Goal: Task Accomplishment & Management: Manage account settings

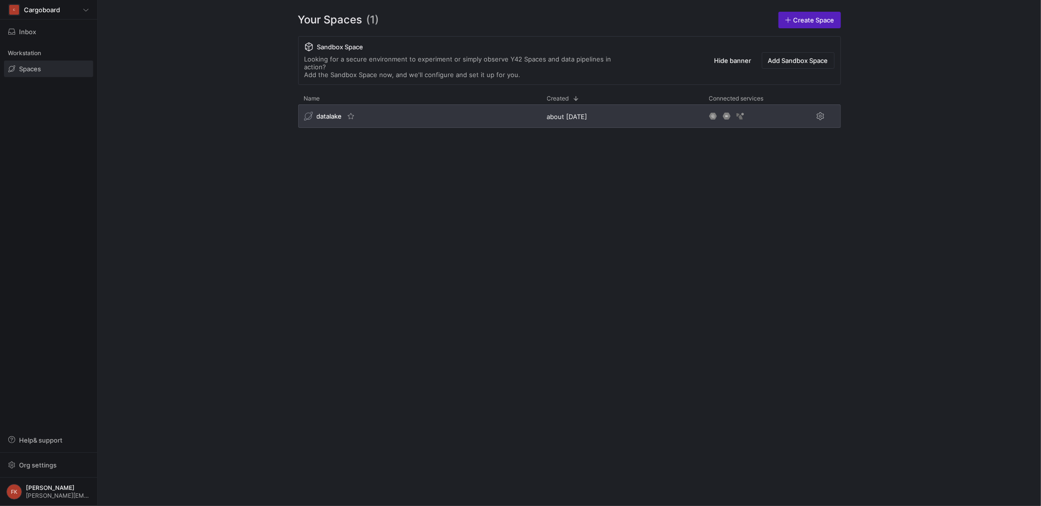
click at [329, 112] on span "datalake" at bounding box center [329, 116] width 25 height 8
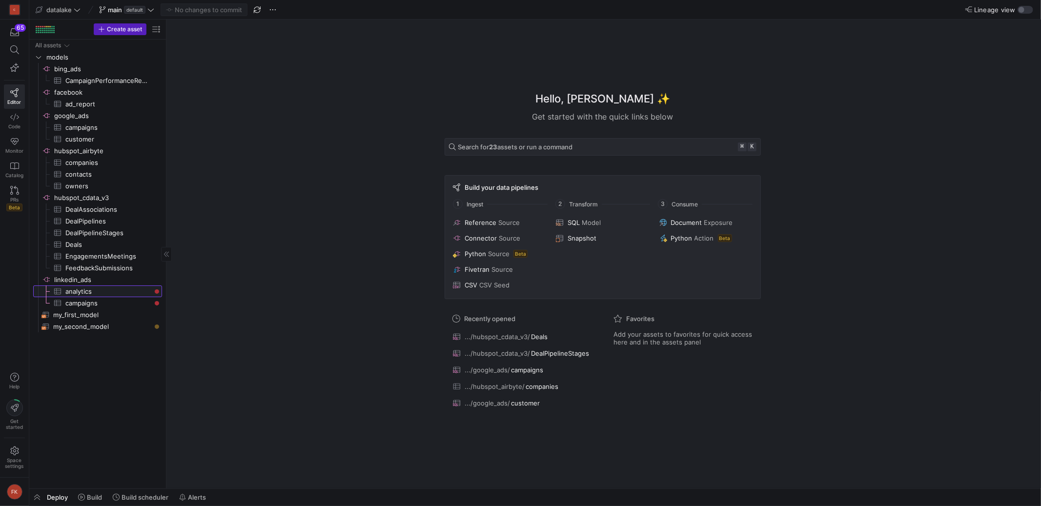
click at [94, 289] on span "analytics​​​​​​​​​" at bounding box center [107, 291] width 85 height 11
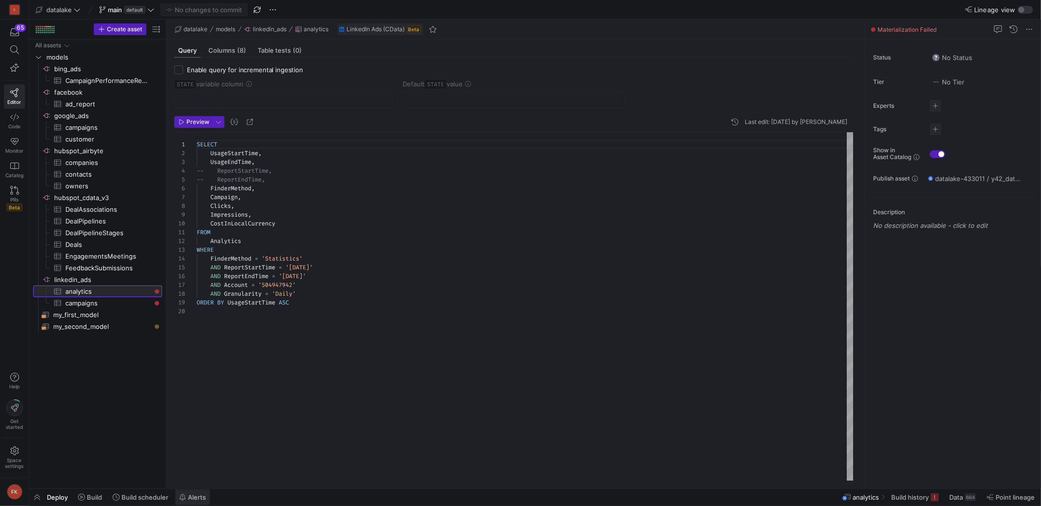
scroll to position [88, 0]
click at [95, 501] on span "Build" at bounding box center [94, 497] width 15 height 8
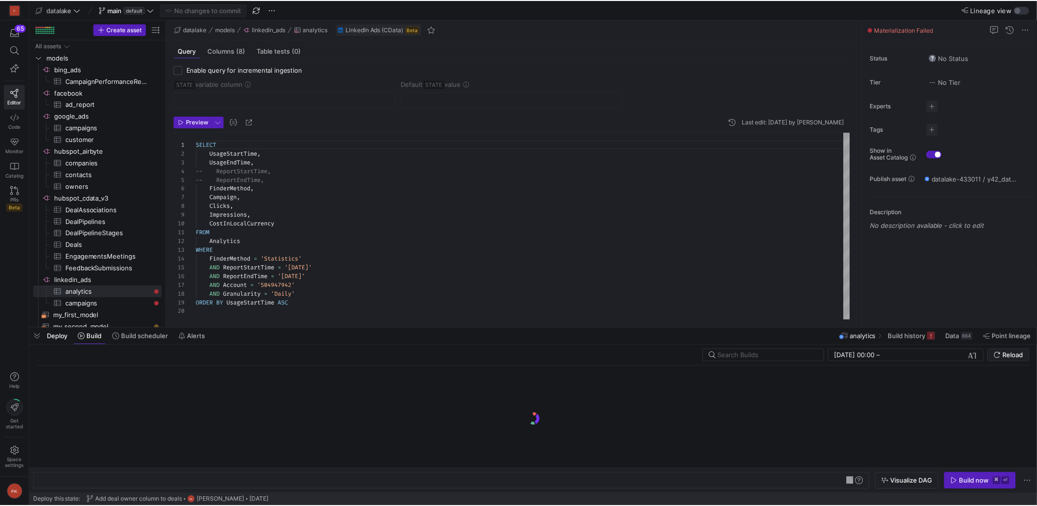
scroll to position [0, 133]
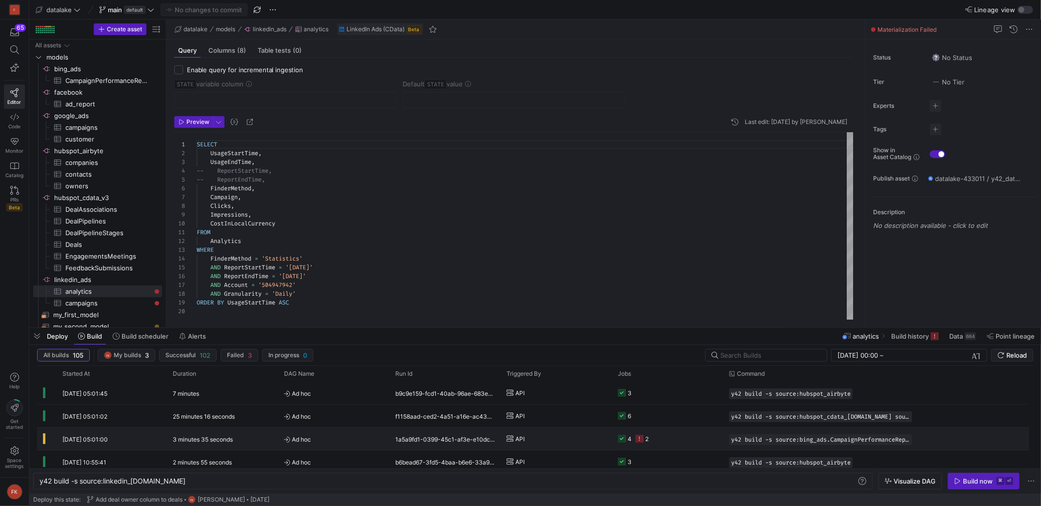
click at [470, 435] on div "1a5a9fd1-0399-45c1-af3e-e10dc461c38f" at bounding box center [444, 438] width 111 height 22
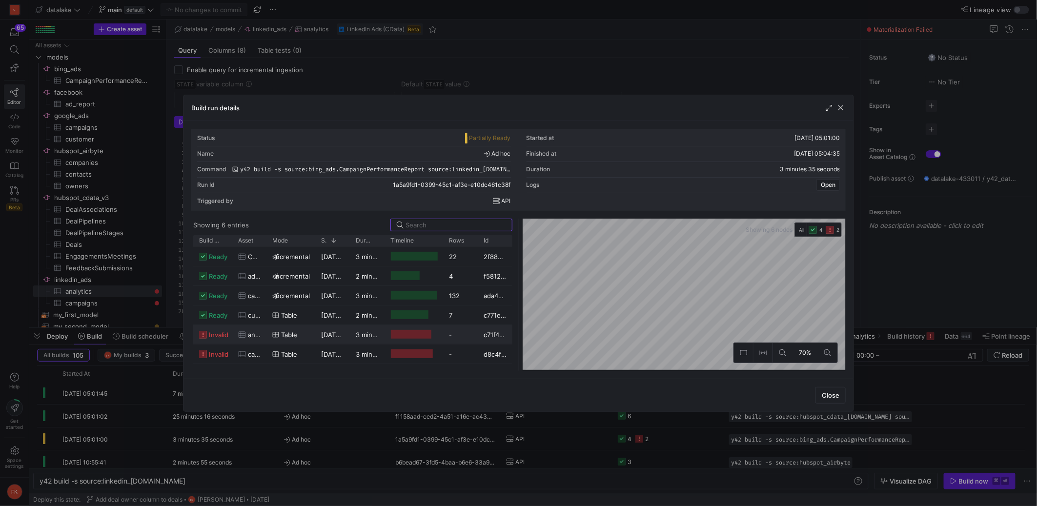
click at [419, 327] on y42-job-duration-timeline-cell-renderer at bounding box center [413, 334] width 47 height 18
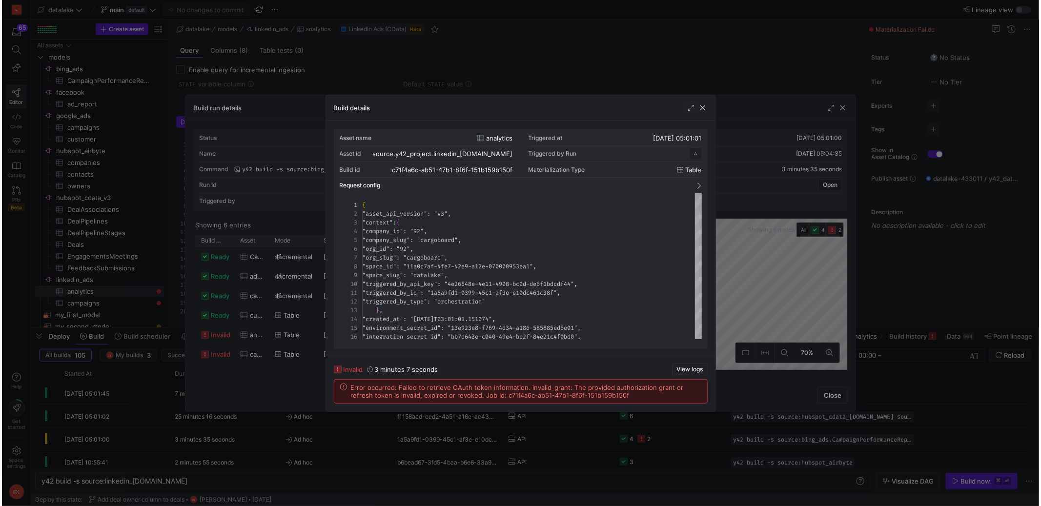
scroll to position [88, 0]
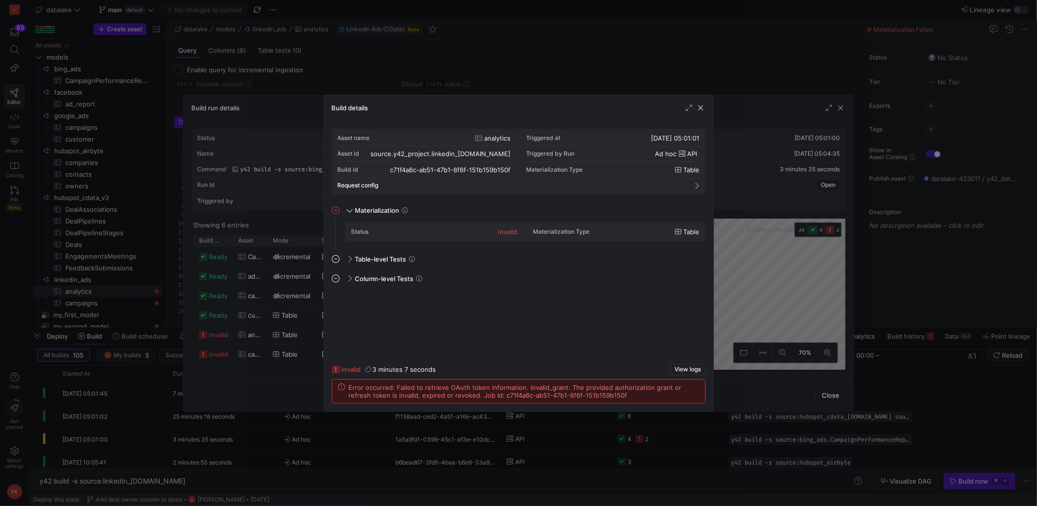
click at [699, 113] on div "Build details" at bounding box center [518, 108] width 389 height 26
click at [704, 110] on span "button" at bounding box center [701, 108] width 10 height 10
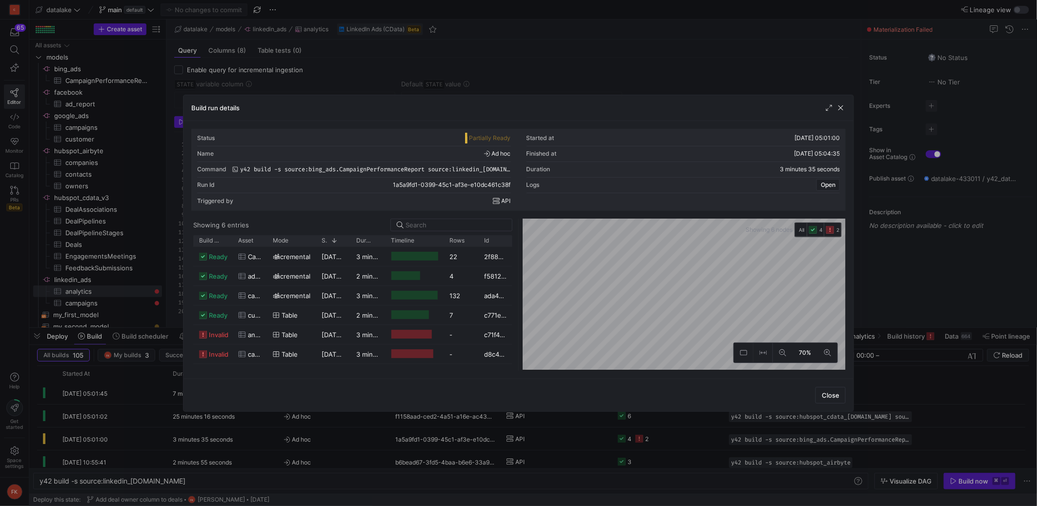
click at [841, 107] on span "button" at bounding box center [841, 108] width 10 height 10
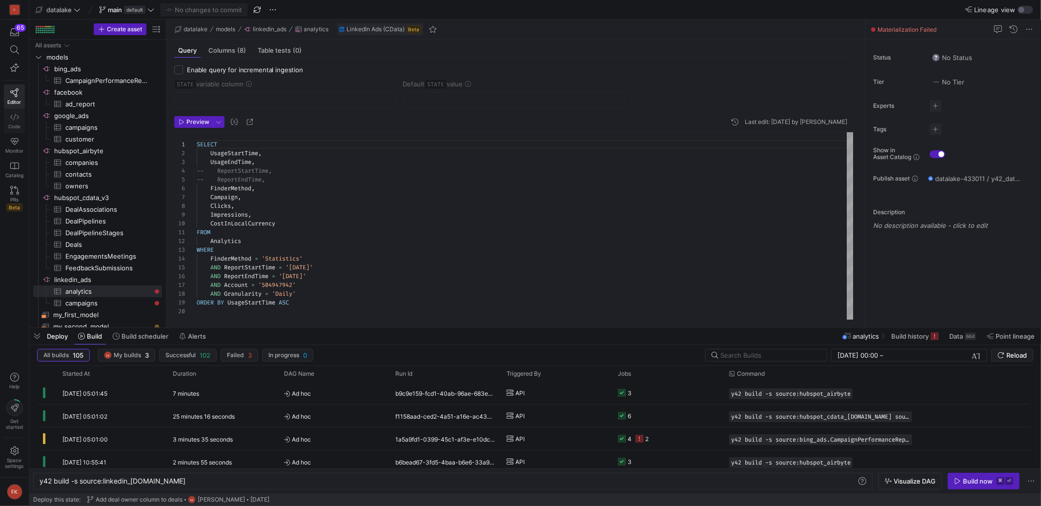
click at [13, 120] on icon at bounding box center [14, 117] width 9 height 9
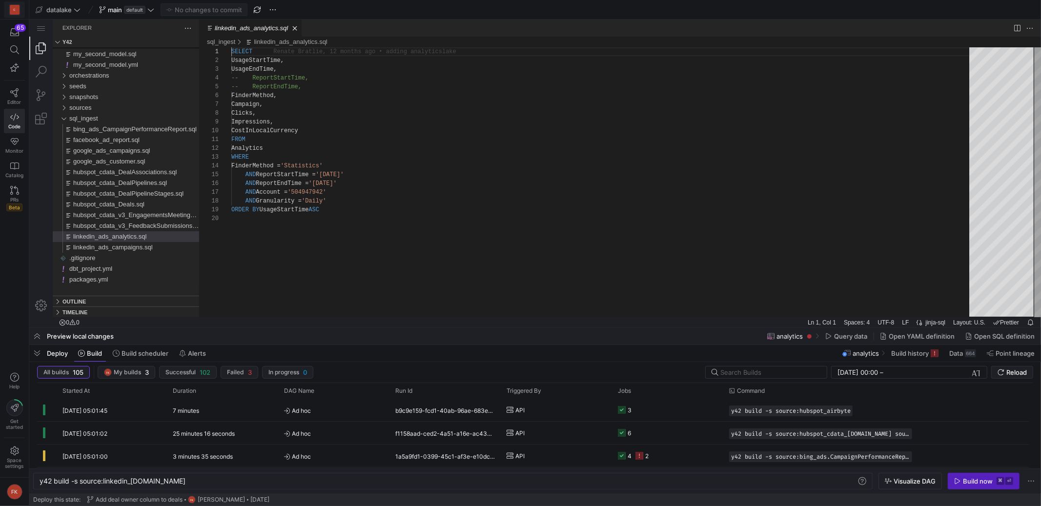
click at [14, 12] on div "C" at bounding box center [15, 10] width 10 height 10
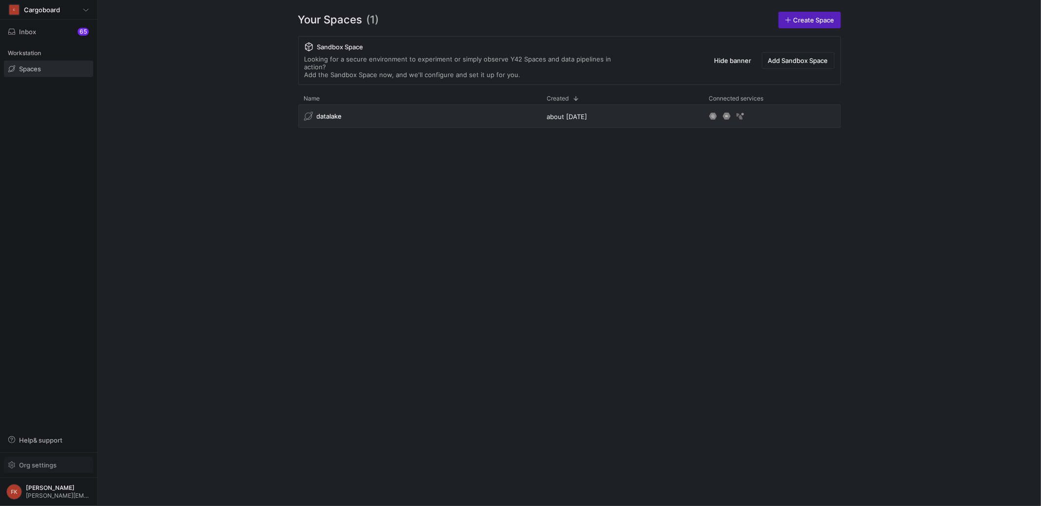
click at [56, 463] on span "Org settings" at bounding box center [48, 465] width 81 height 8
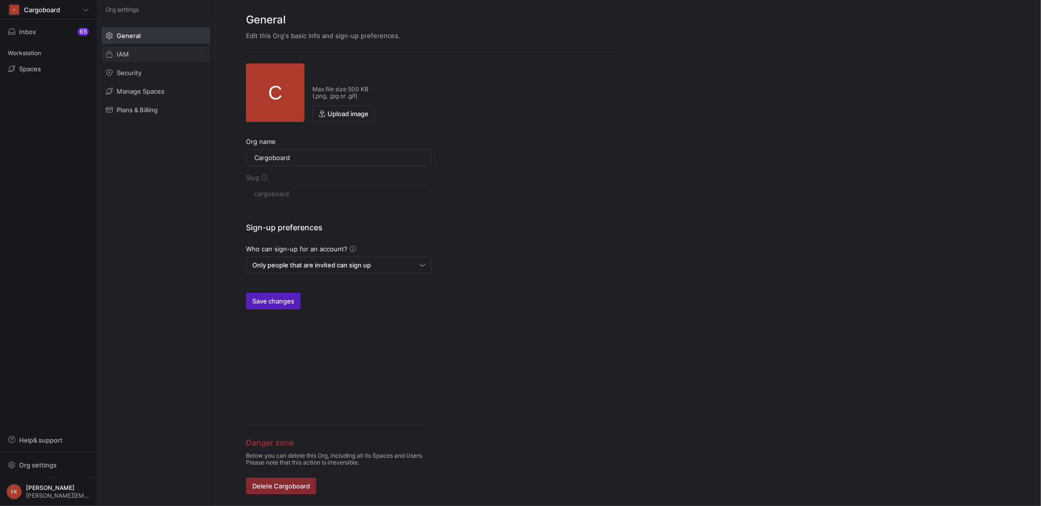
click at [123, 53] on span "IAM" at bounding box center [123, 54] width 12 height 8
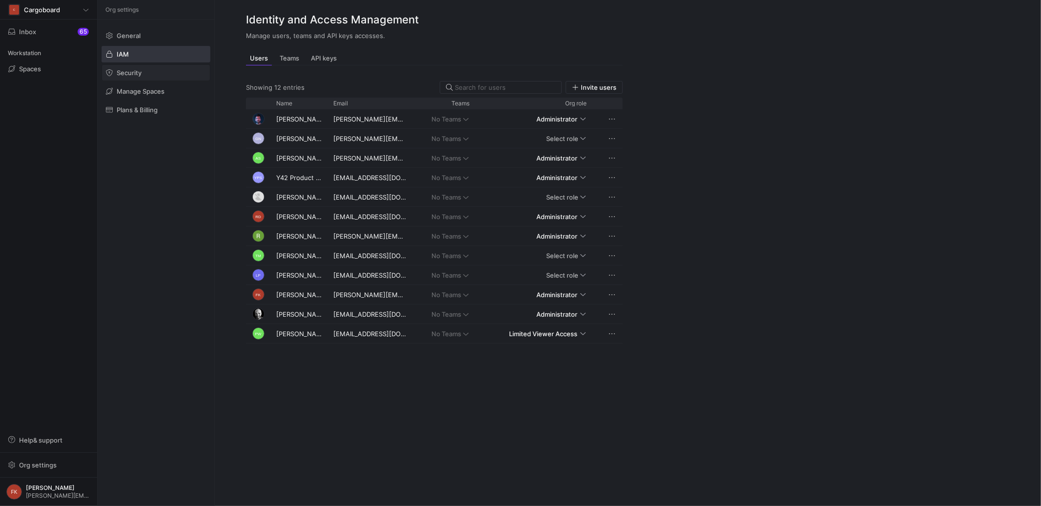
click at [129, 71] on span "Security" at bounding box center [129, 73] width 25 height 8
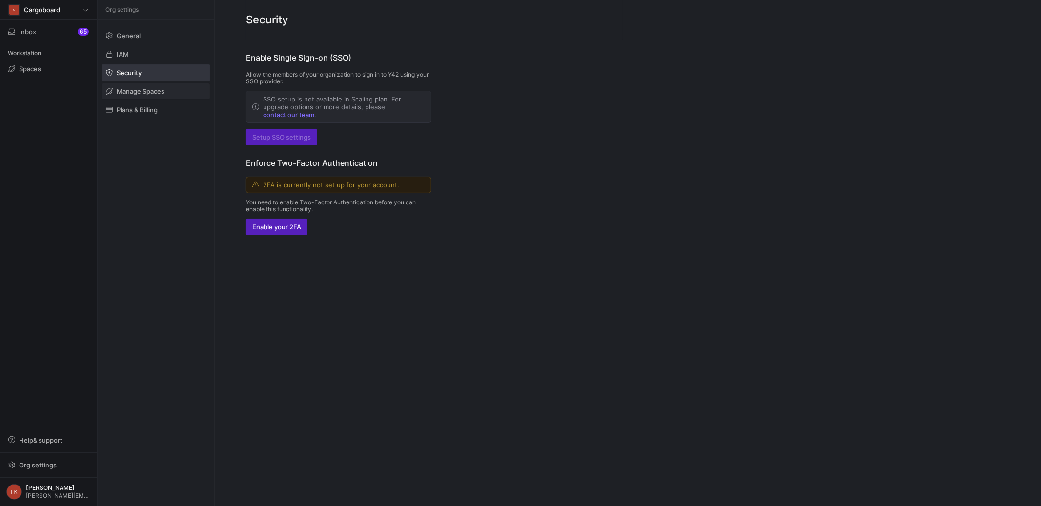
click at [133, 85] on span at bounding box center [156, 91] width 108 height 16
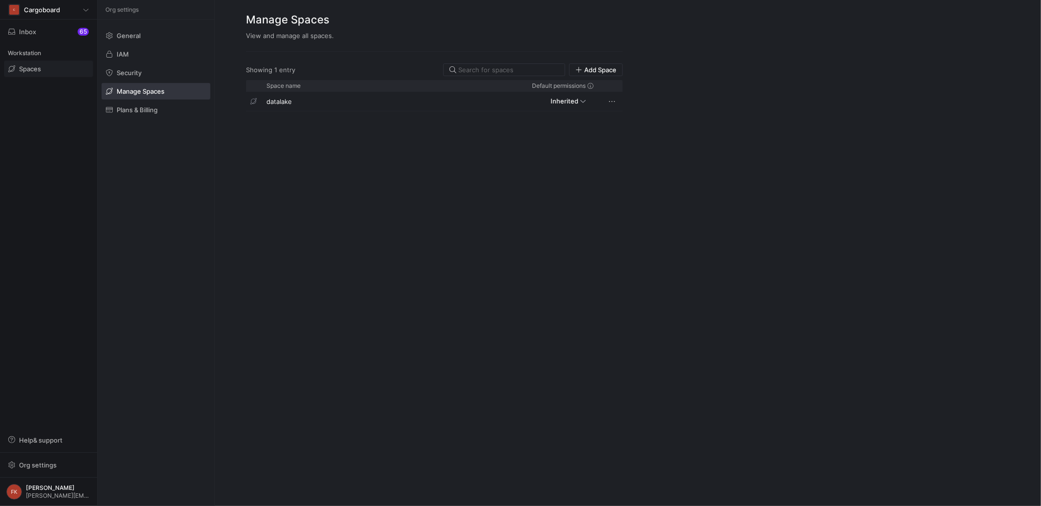
click at [40, 68] on span "Spaces" at bounding box center [30, 69] width 22 height 8
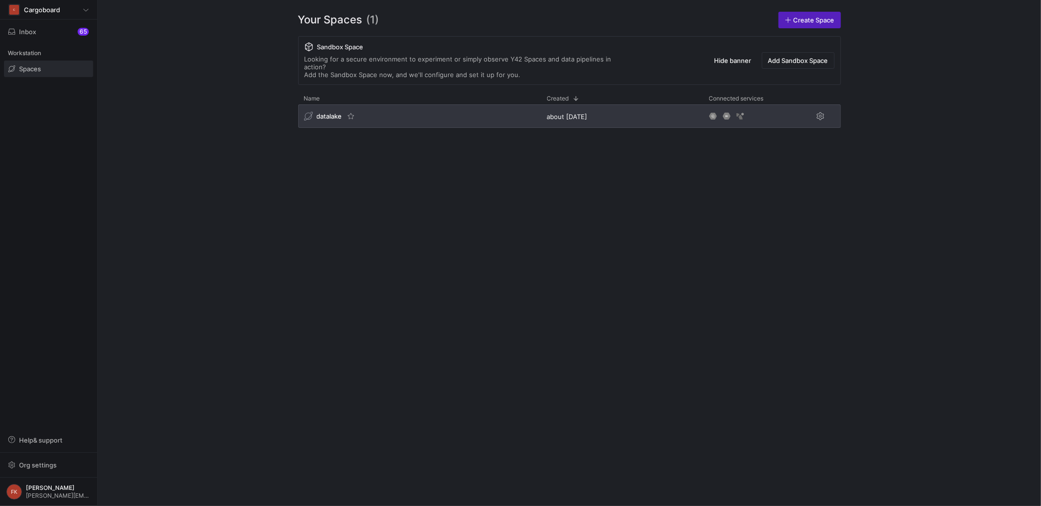
click at [324, 112] on span "datalake" at bounding box center [329, 116] width 25 height 8
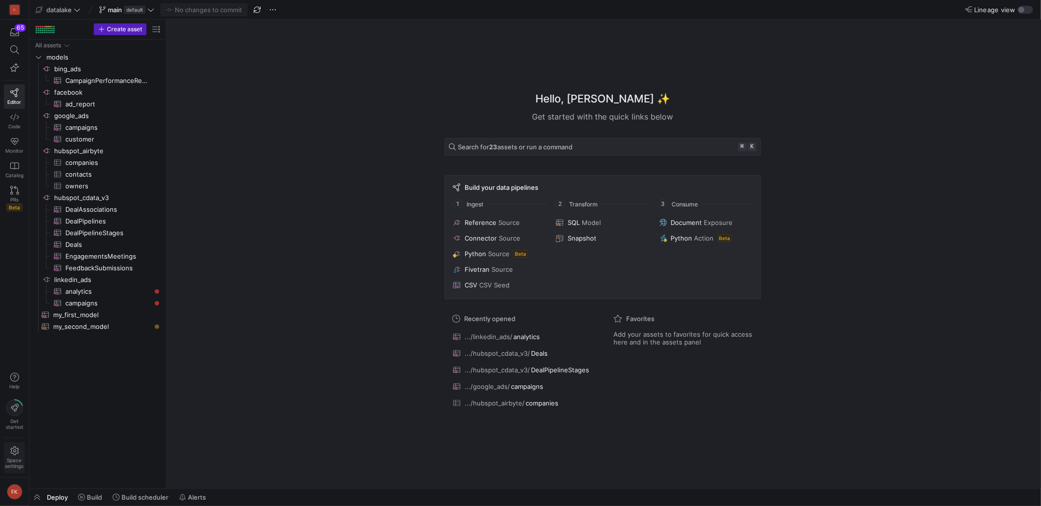
click at [15, 456] on span "Space settings" at bounding box center [14, 457] width 19 height 22
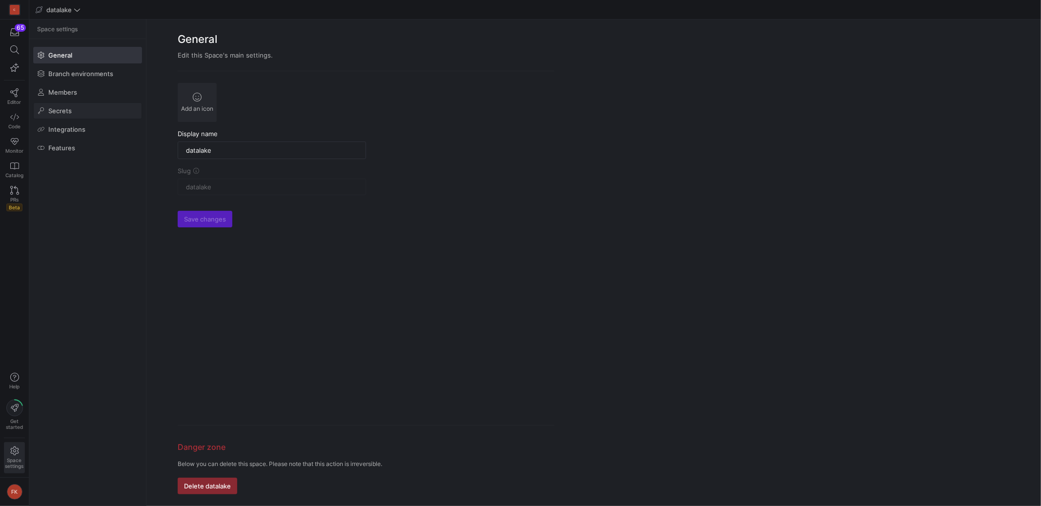
click at [82, 113] on span at bounding box center [88, 111] width 108 height 16
